Goal: Task Accomplishment & Management: Manage account settings

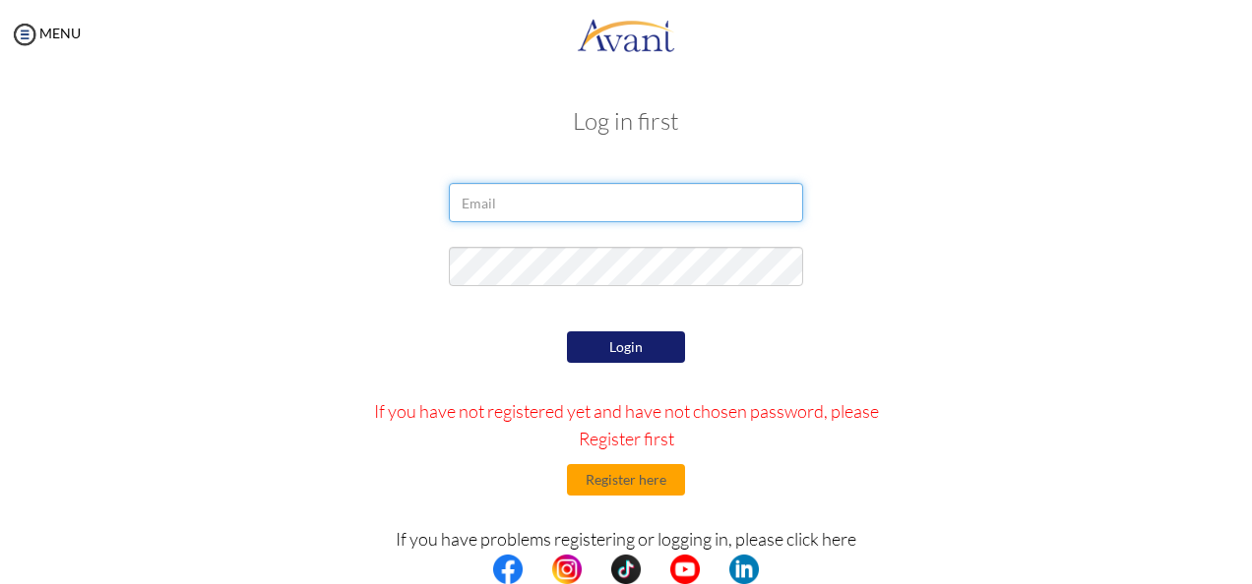
click at [502, 201] on input "email" at bounding box center [626, 202] width 354 height 39
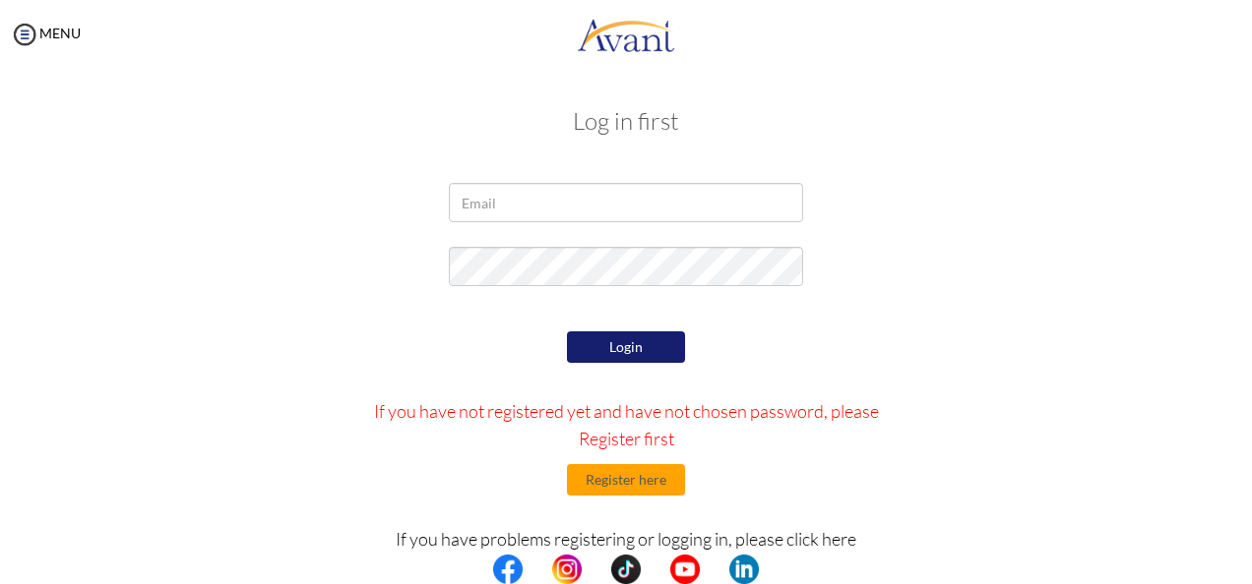
click at [970, 265] on div at bounding box center [625, 271] width 1151 height 49
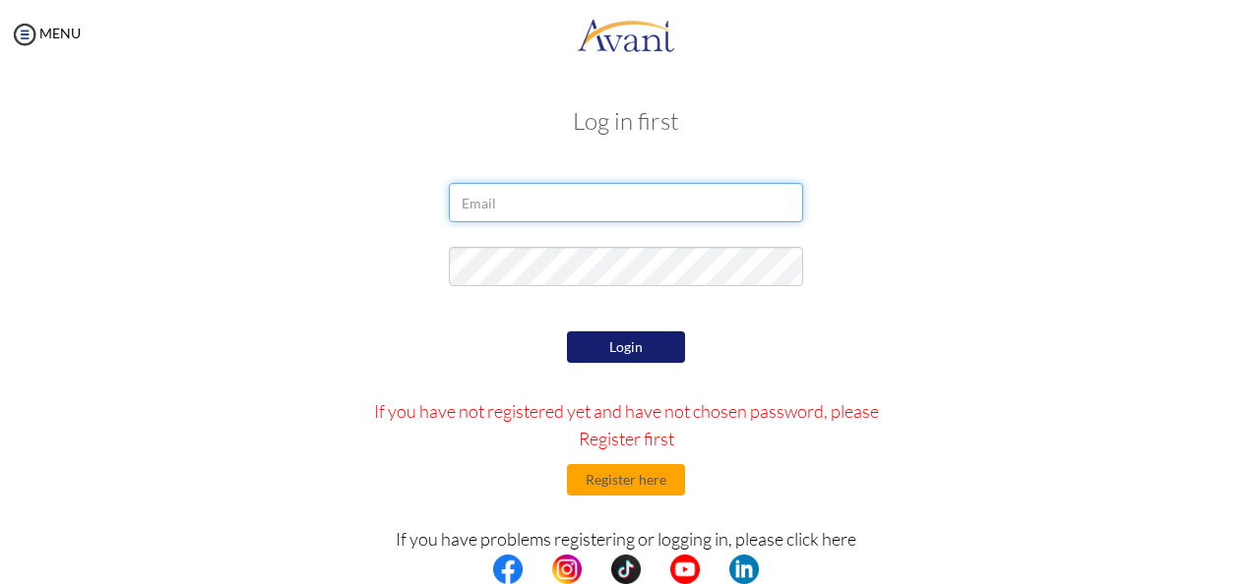
click at [494, 207] on input "email" at bounding box center [626, 202] width 354 height 39
paste input "[EMAIL_ADDRESS][DOMAIN_NAME]"
type input "[EMAIL_ADDRESS][DOMAIN_NAME]"
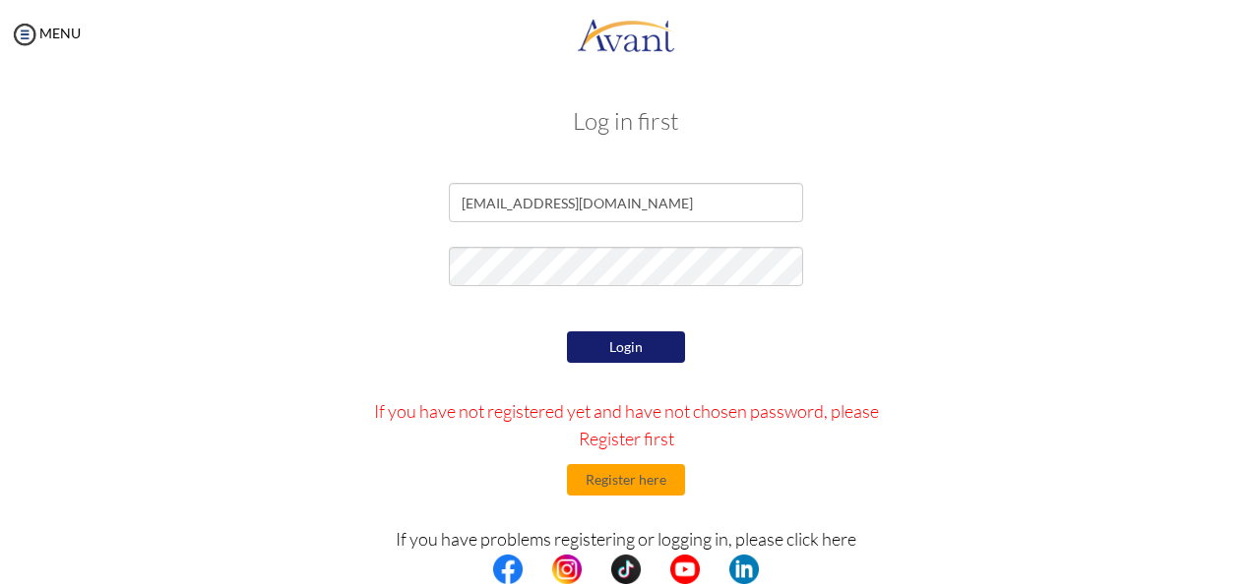
click at [579, 352] on button "Login" at bounding box center [626, 347] width 118 height 31
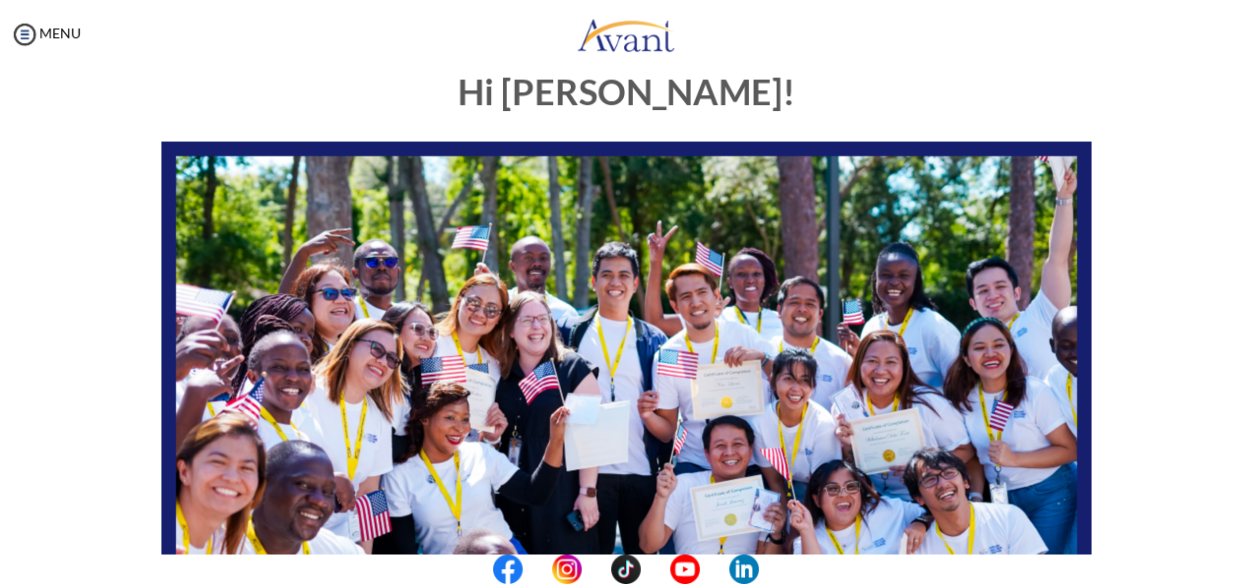
scroll to position [410, 0]
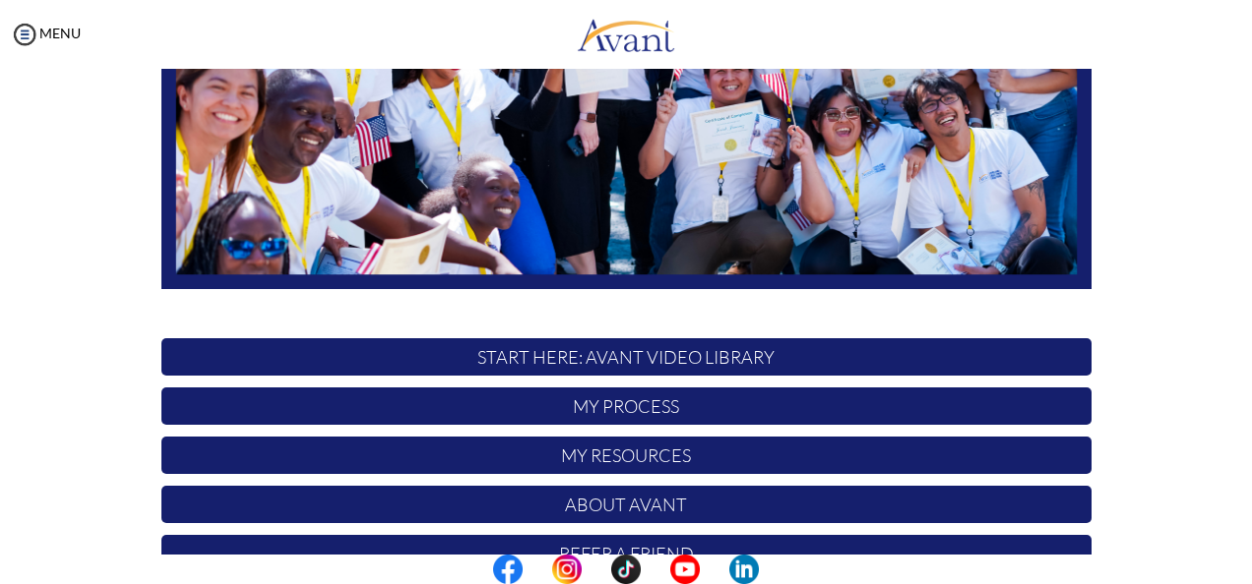
click at [651, 405] on p "My Process" at bounding box center [626, 406] width 930 height 37
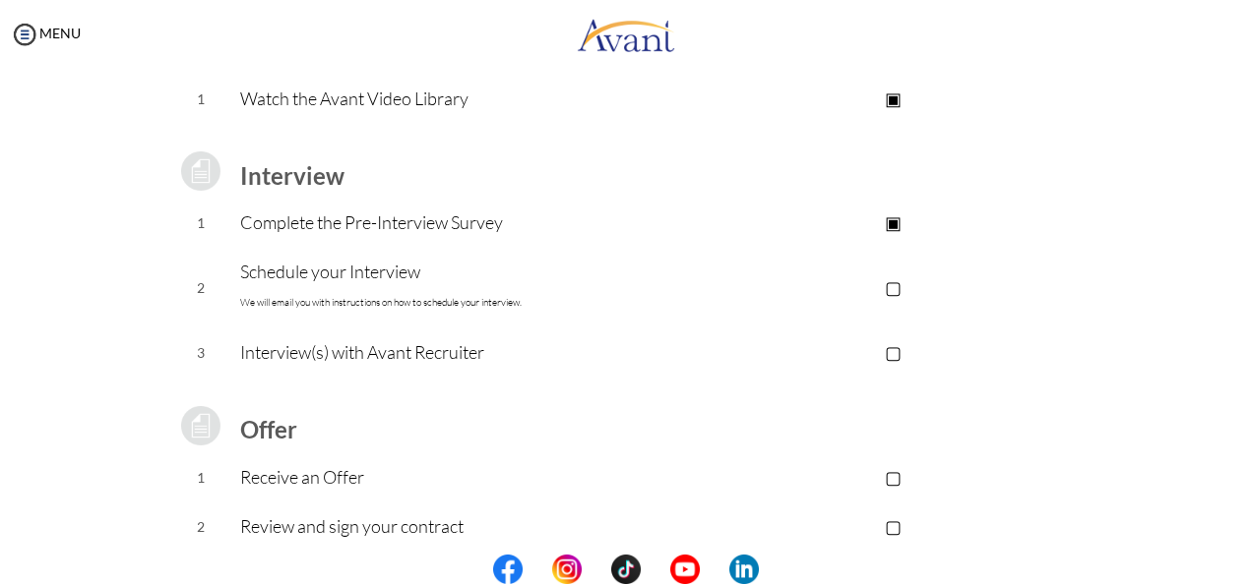
scroll to position [310, 0]
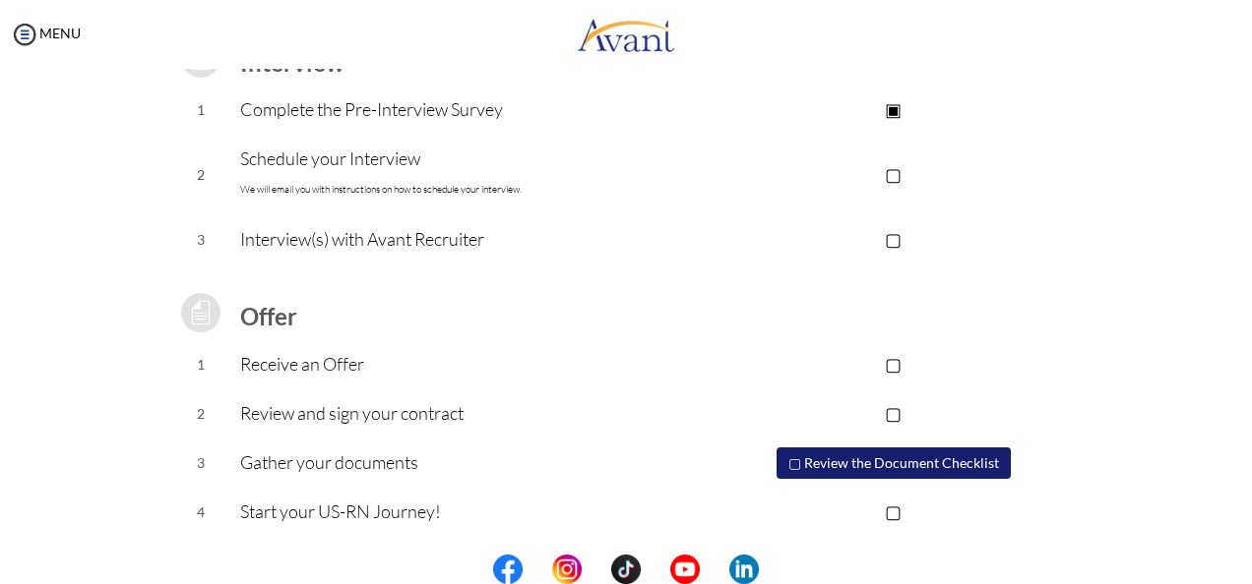
click at [889, 173] on p "▢" at bounding box center [893, 174] width 395 height 28
click at [889, 173] on p "▣" at bounding box center [893, 174] width 395 height 28
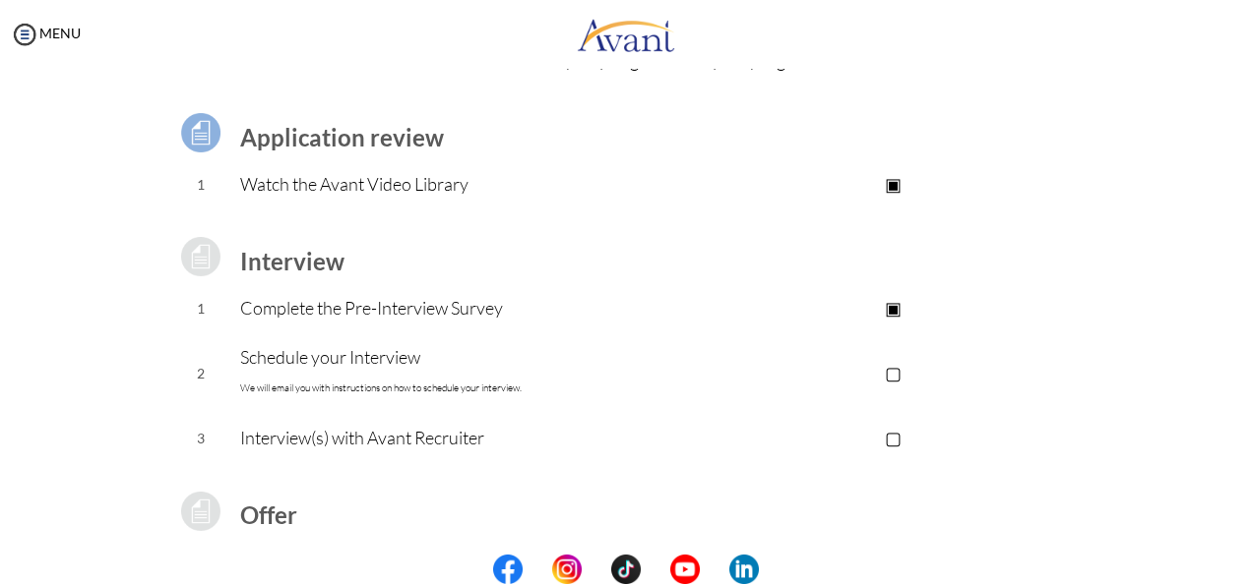
scroll to position [0, 0]
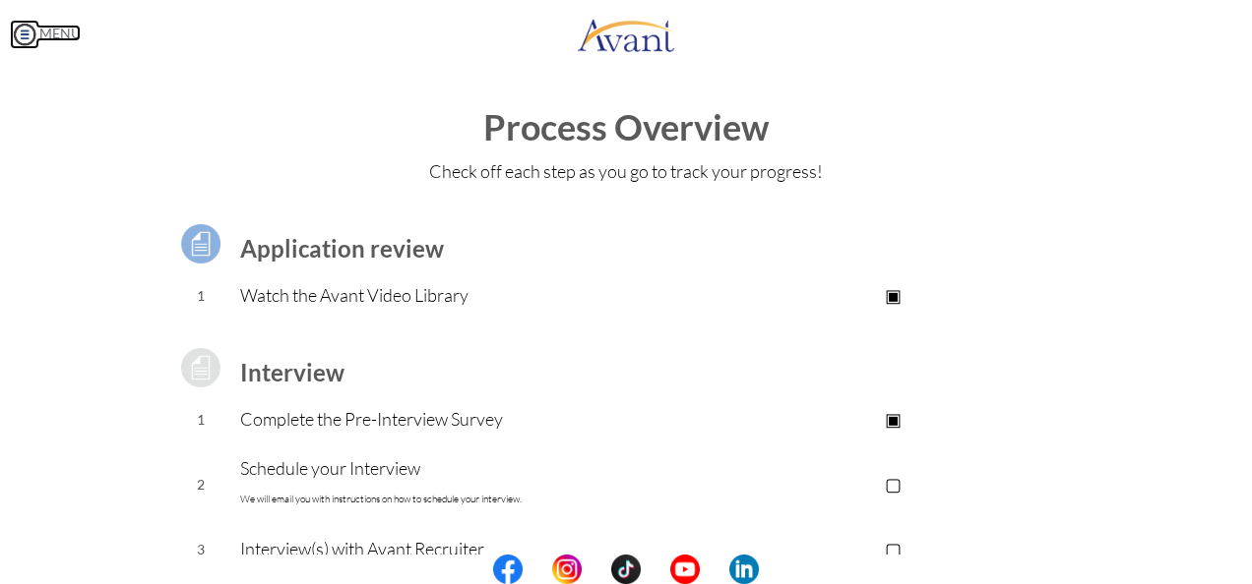
click at [37, 37] on img at bounding box center [25, 35] width 30 height 30
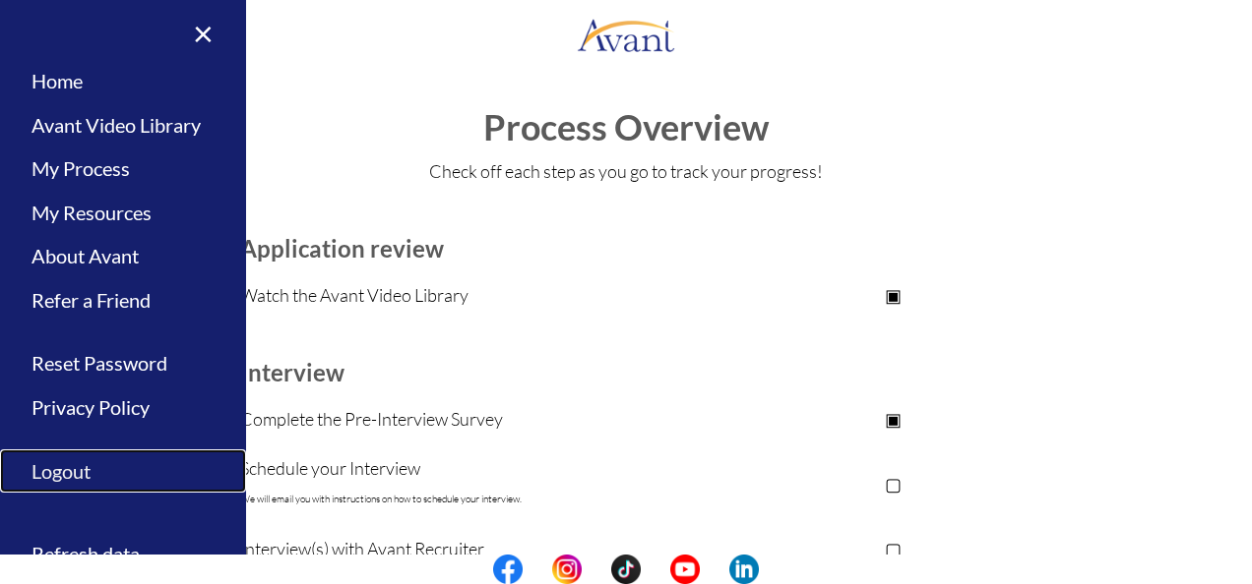
click at [71, 480] on link "Logout" at bounding box center [123, 472] width 246 height 44
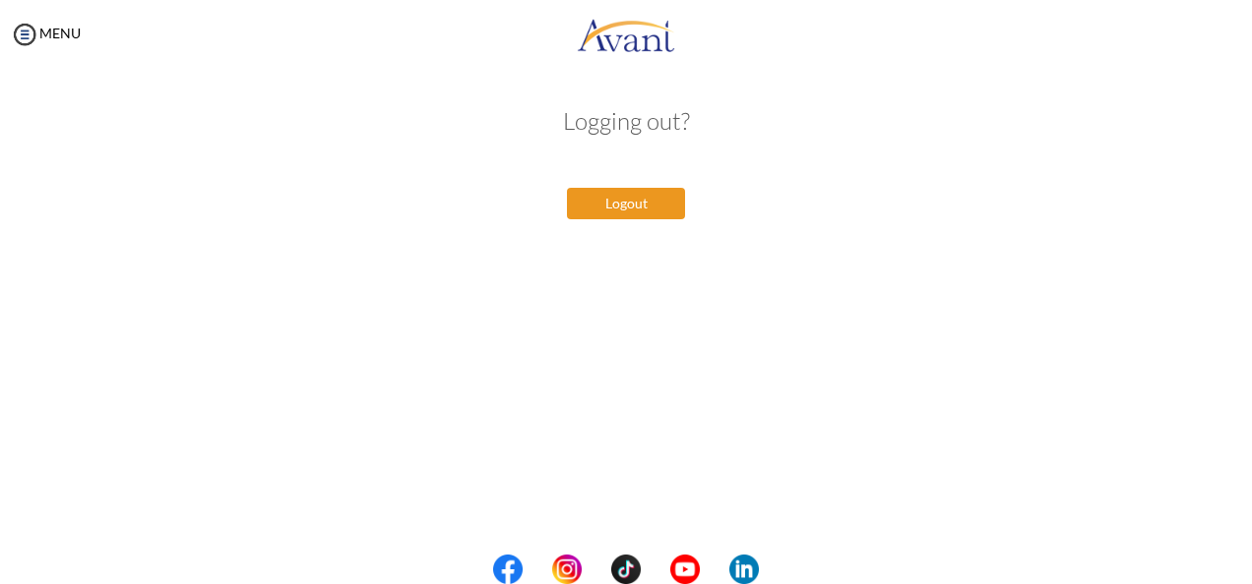
click at [608, 218] on button "Logout" at bounding box center [626, 203] width 118 height 31
